Goal: Task Accomplishment & Management: Understand process/instructions

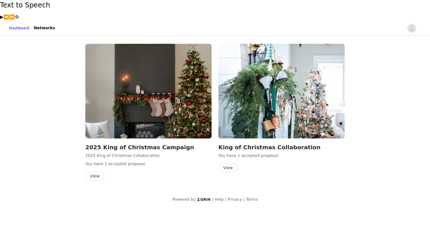
click at [98, 172] on button "View" at bounding box center [94, 176] width 19 height 9
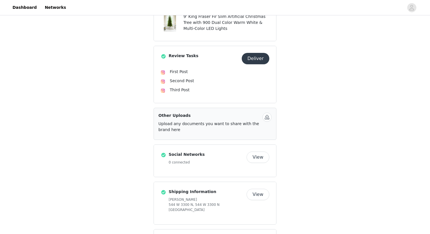
scroll to position [202, 0]
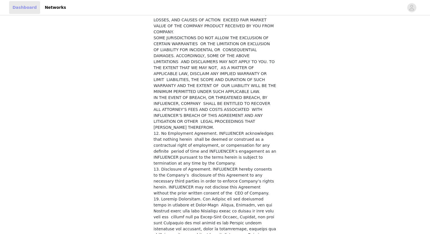
scroll to position [202, 0]
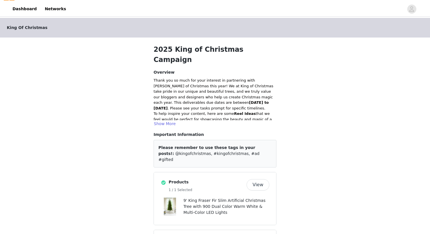
scroll to position [24, 0]
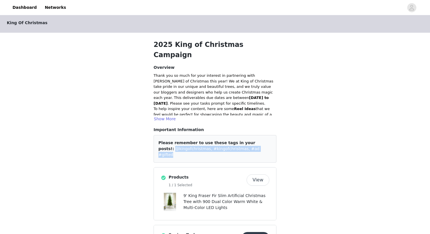
drag, startPoint x: 254, startPoint y: 119, endPoint x: 157, endPoint y: 117, distance: 97.0
click at [157, 135] on div "Please remember to use these tags in your posts!: @kingofchristmas, #kingofchri…" at bounding box center [215, 149] width 123 height 28
copy span "@kingofchristmas, #kingofchristmas, #ad #gifted"
